Goal: Information Seeking & Learning: Learn about a topic

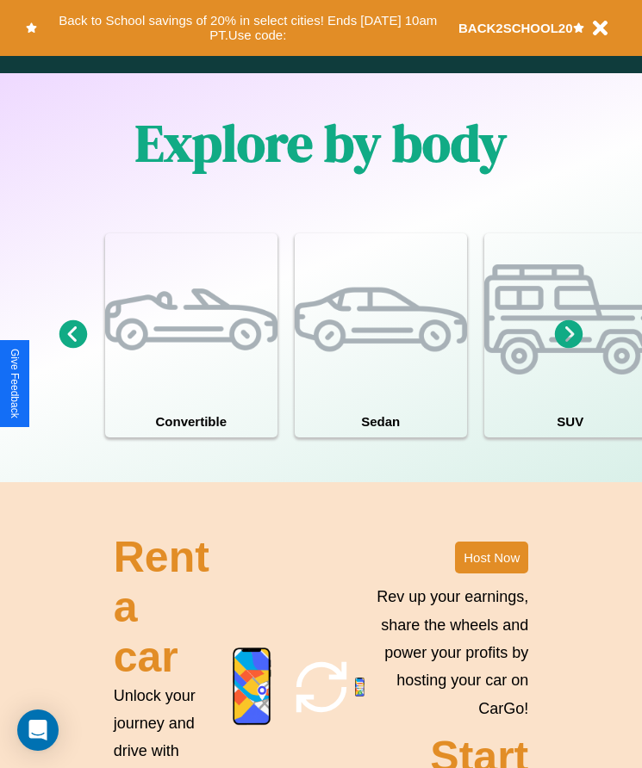
scroll to position [2247, 0]
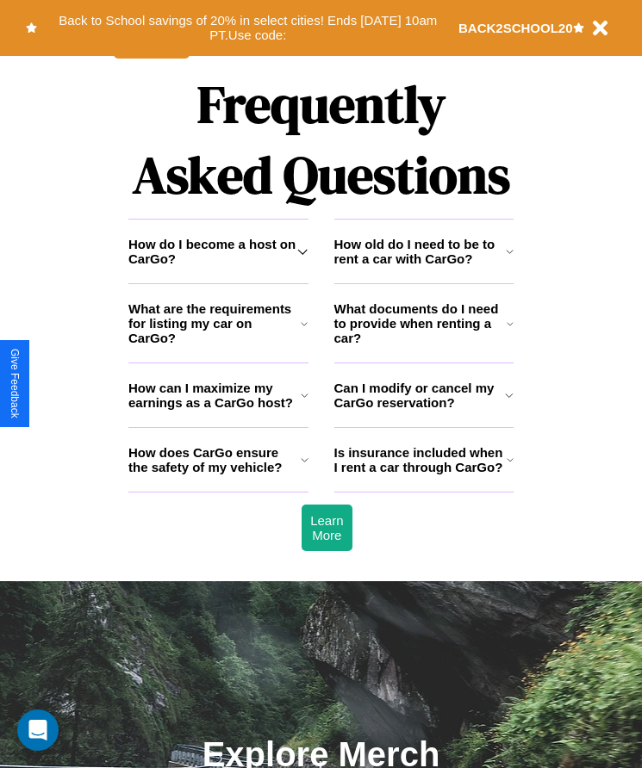
click at [218, 475] on h3 "How does CarGo ensure the safety of my vehicle?" at bounding box center [214, 459] width 172 height 29
click at [302, 258] on icon at bounding box center [302, 252] width 10 height 14
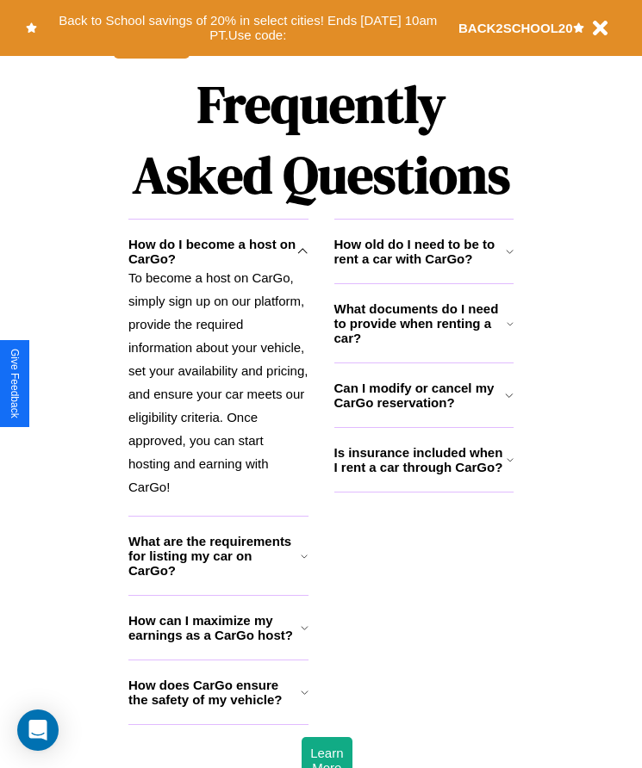
click at [423, 266] on h3 "How old do I need to be to rent a car with CarGo?" at bounding box center [419, 251] width 171 height 29
click at [510, 331] on icon at bounding box center [510, 324] width 7 height 14
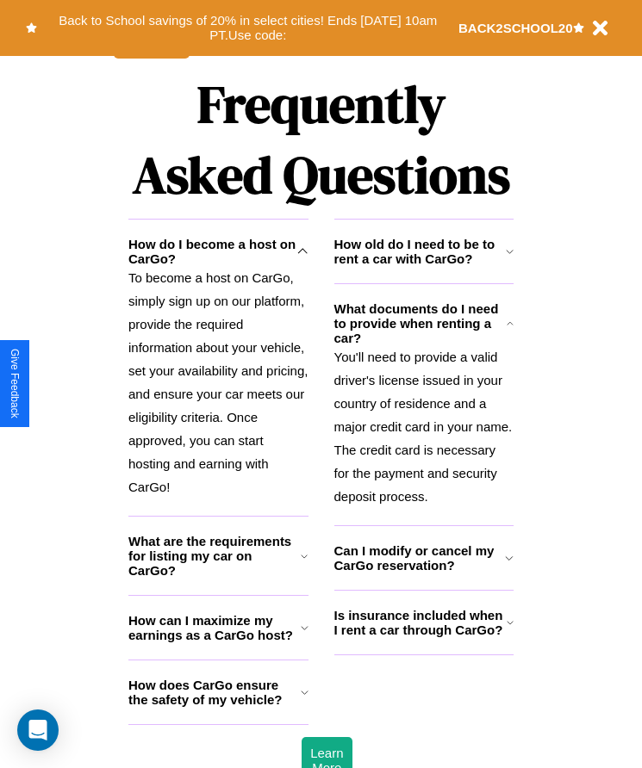
click at [423, 573] on h3 "Can I modify or cancel my CarGo reservation?" at bounding box center [419, 558] width 171 height 29
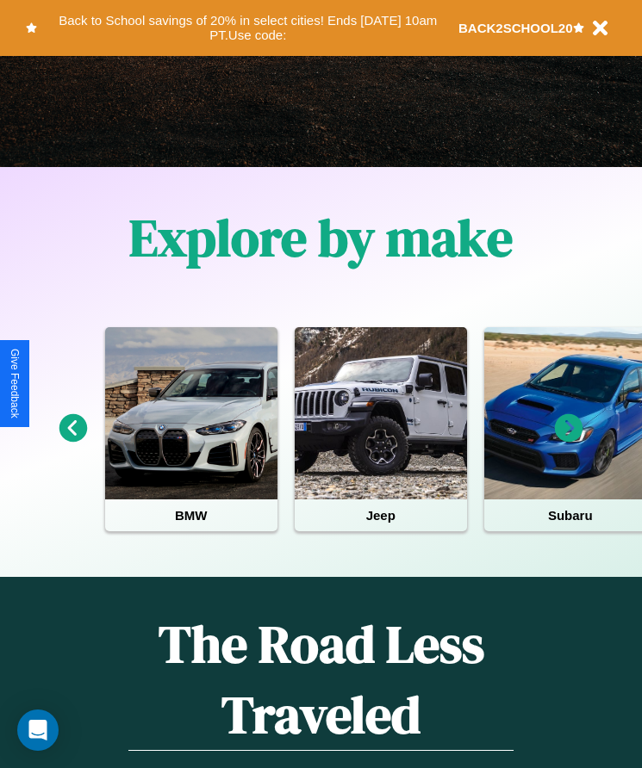
scroll to position [288, 0]
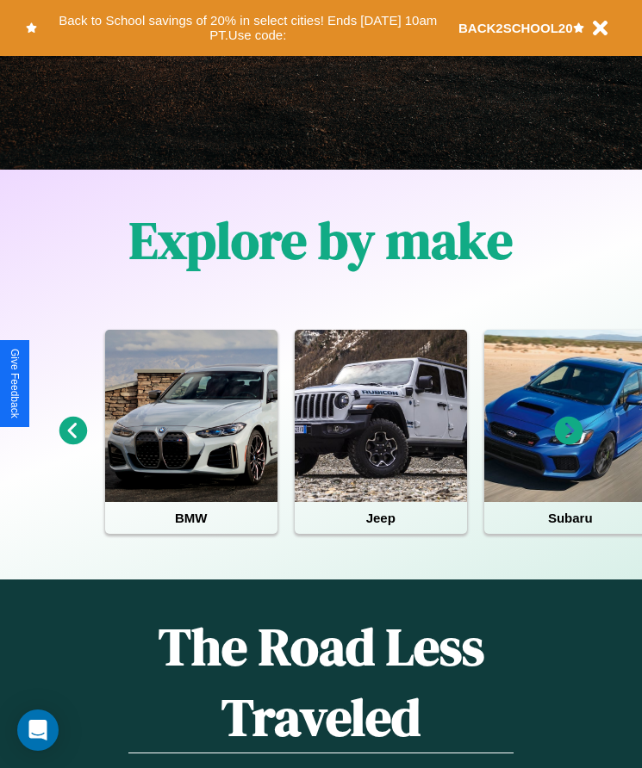
click at [569, 443] on icon at bounding box center [569, 431] width 28 height 28
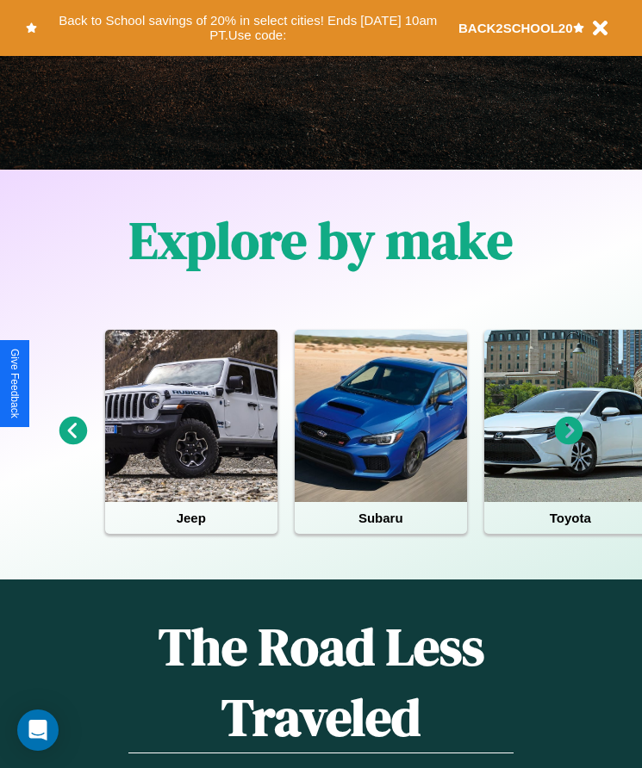
click at [569, 443] on icon at bounding box center [569, 431] width 28 height 28
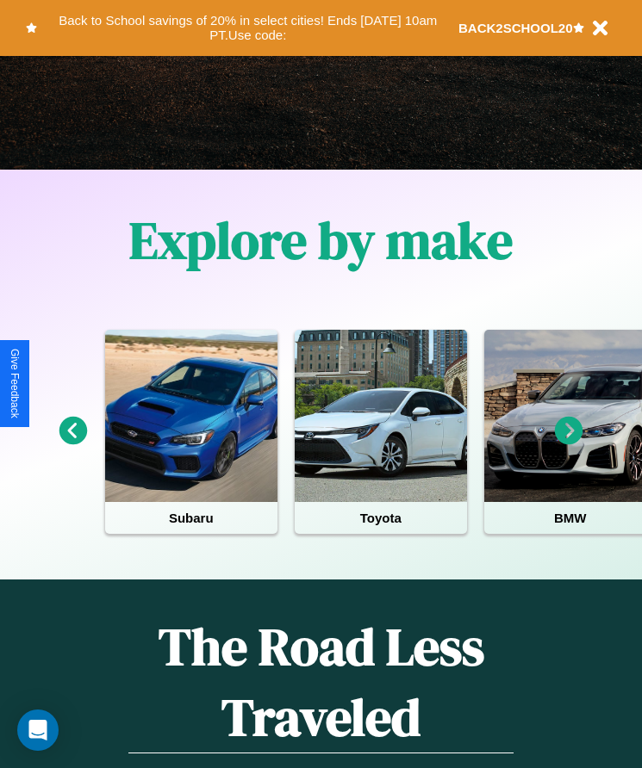
click at [72, 443] on icon at bounding box center [73, 431] width 28 height 28
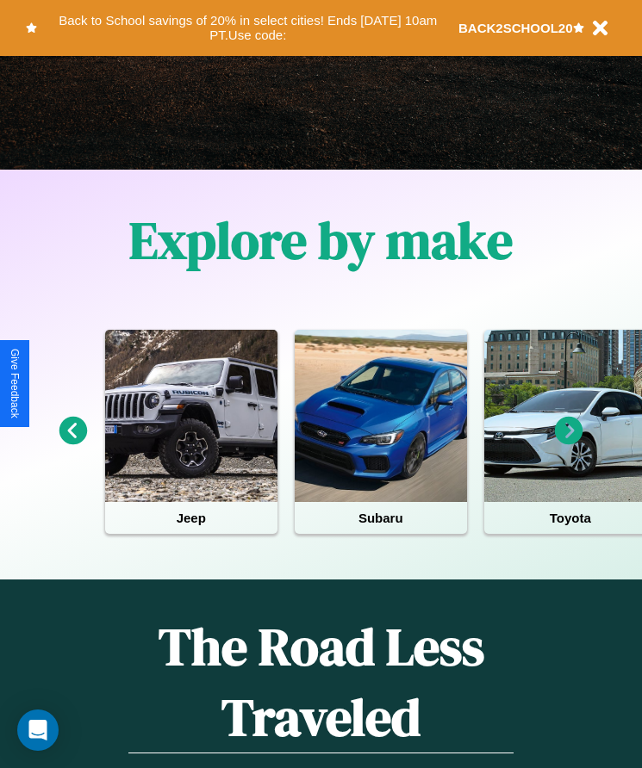
click at [569, 443] on icon at bounding box center [569, 431] width 28 height 28
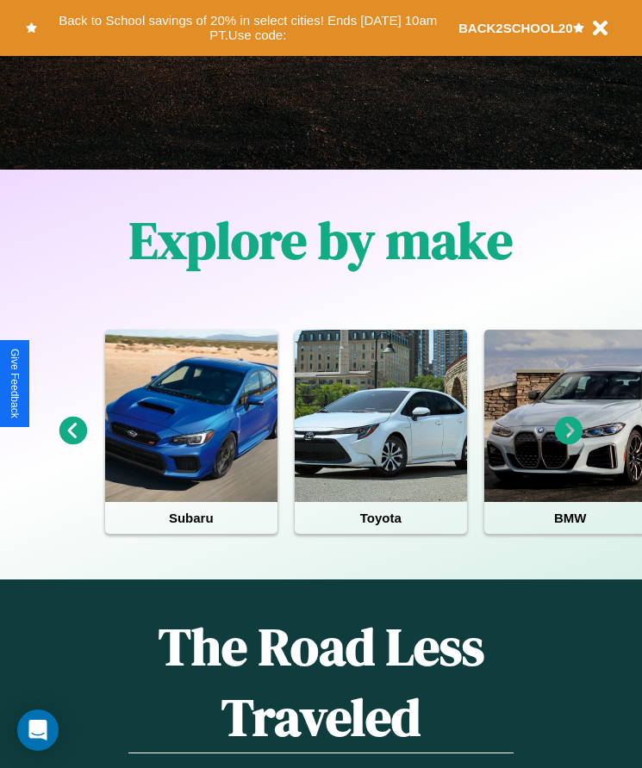
click at [569, 443] on icon at bounding box center [569, 431] width 28 height 28
